Goal: Task Accomplishment & Management: Use online tool/utility

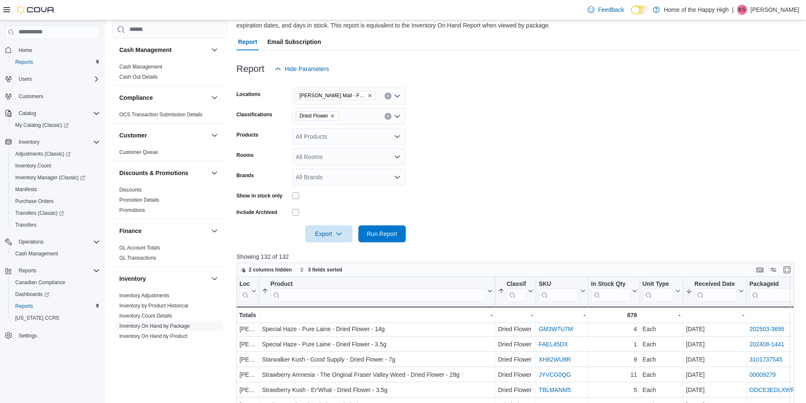
scroll to position [50, 0]
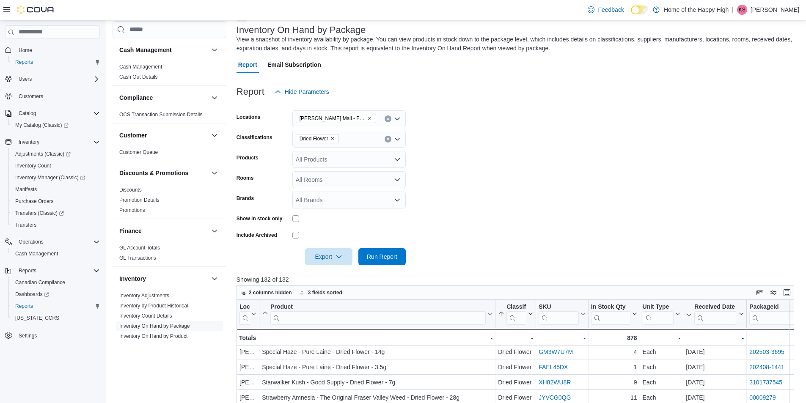
click at [336, 140] on span "Dried Flower" at bounding box center [317, 138] width 43 height 9
click at [529, 189] on form "Locations [PERSON_NAME] Mall - Fire & Flower Classifications Dried Flower Produ…" at bounding box center [518, 182] width 564 height 165
click at [334, 139] on icon "Remove Dried Flower from selection in this group" at bounding box center [332, 138] width 5 height 5
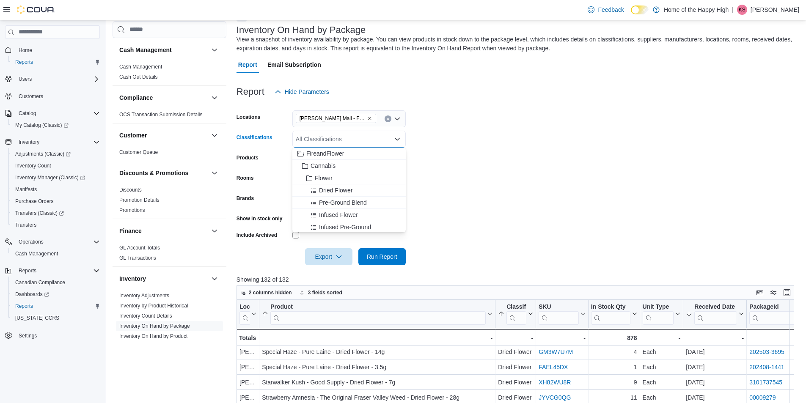
click at [496, 179] on form "Locations [PERSON_NAME][GEOGRAPHIC_DATA] - Fire & Flower Classifications All Cl…" at bounding box center [518, 182] width 564 height 165
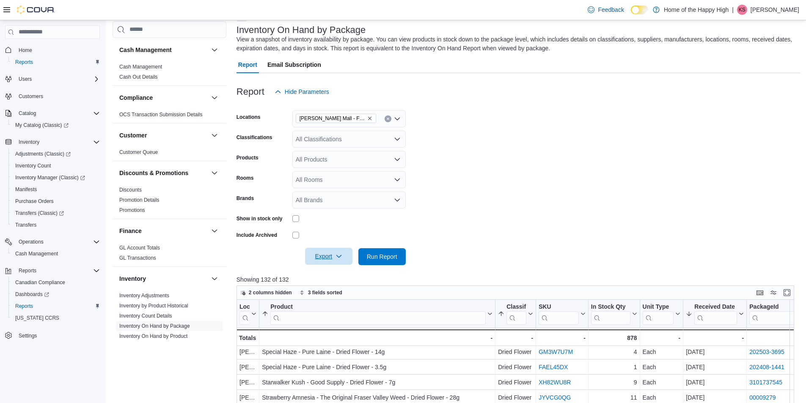
click at [322, 259] on span "Export" at bounding box center [328, 256] width 37 height 17
click at [322, 273] on span "Export to Excel" at bounding box center [330, 273] width 38 height 7
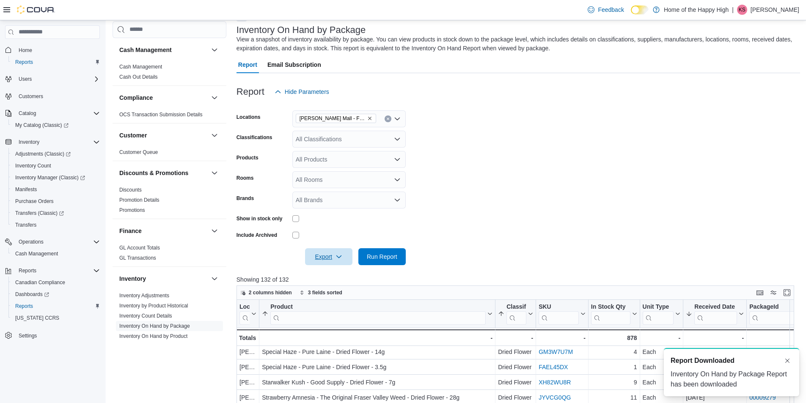
scroll to position [0, 0]
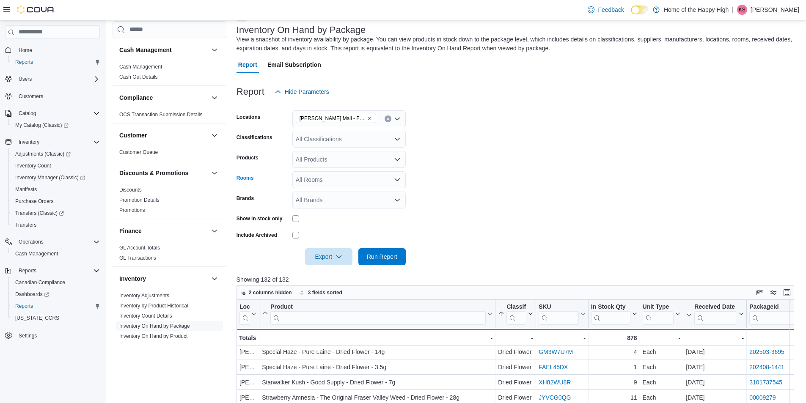
click at [313, 182] on div "All Rooms" at bounding box center [348, 179] width 113 height 17
type input "****"
click at [331, 197] on span "[PERSON_NAME] Mall - Fire & Flower - Non-Sellable" at bounding box center [348, 194] width 103 height 8
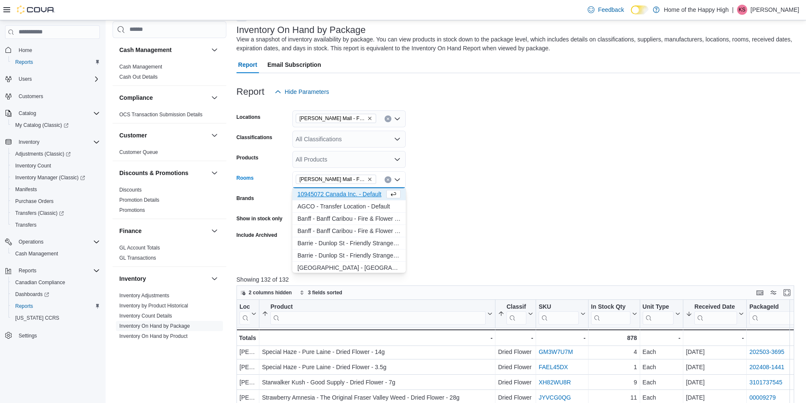
click at [539, 211] on form "Locations [PERSON_NAME] Mall - Fire & Flower Classifications All Classification…" at bounding box center [518, 182] width 564 height 165
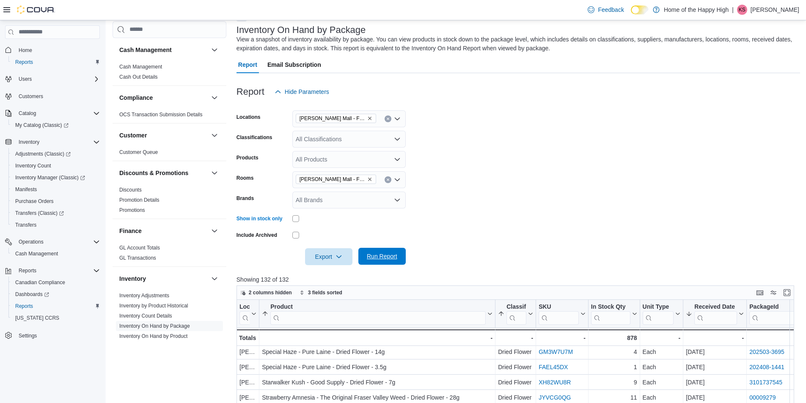
click at [390, 259] on span "Run Report" at bounding box center [382, 256] width 30 height 8
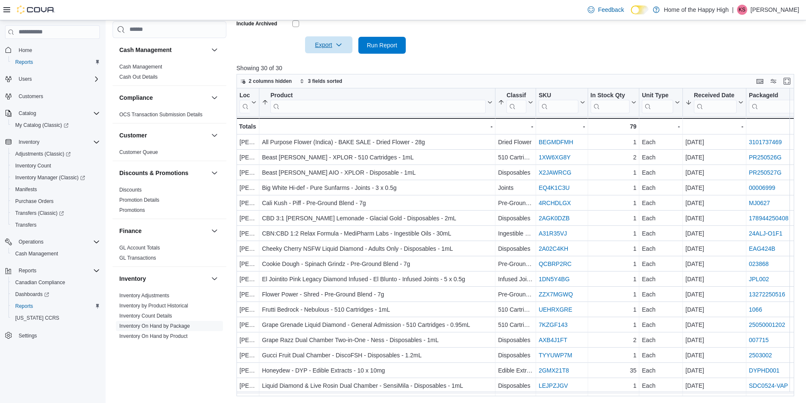
click at [340, 46] on icon "button" at bounding box center [338, 44] width 7 height 7
click at [339, 61] on span "Export to Excel" at bounding box center [330, 62] width 38 height 7
